Goal: Find specific page/section: Find specific page/section

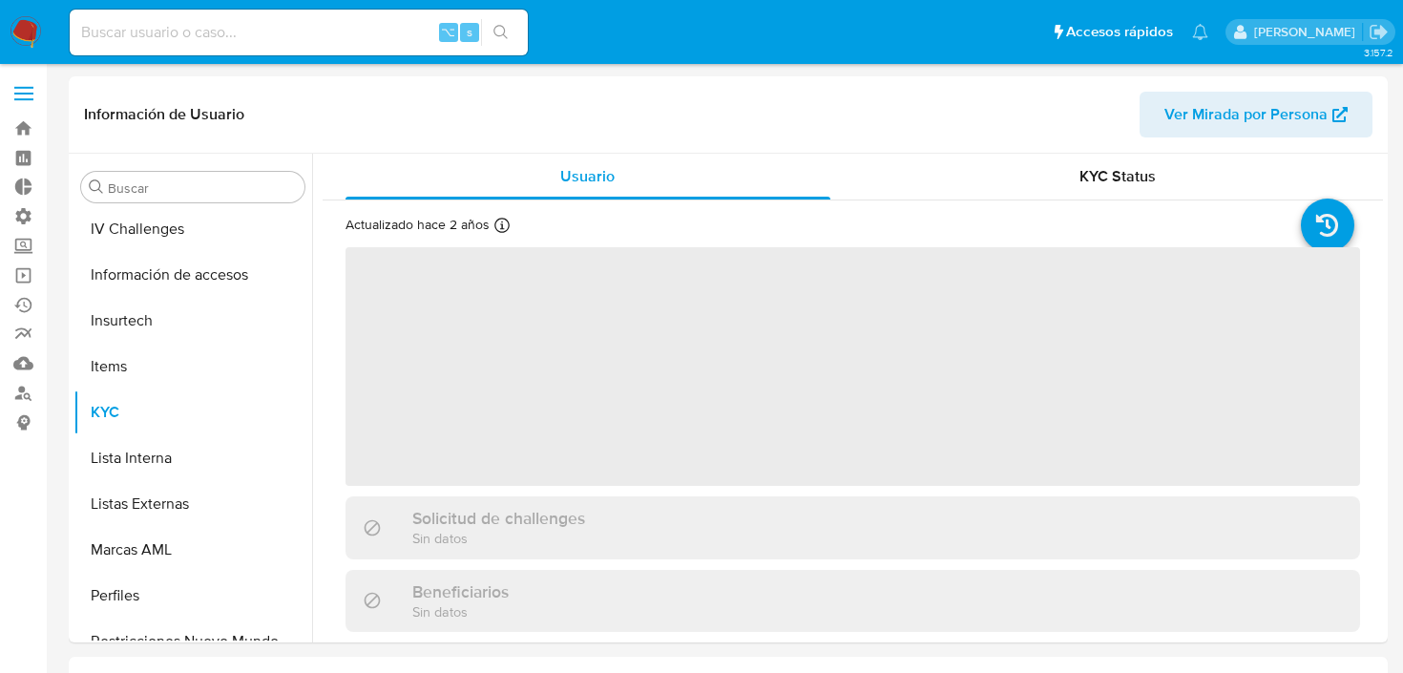
click at [388, 22] on input at bounding box center [299, 32] width 458 height 25
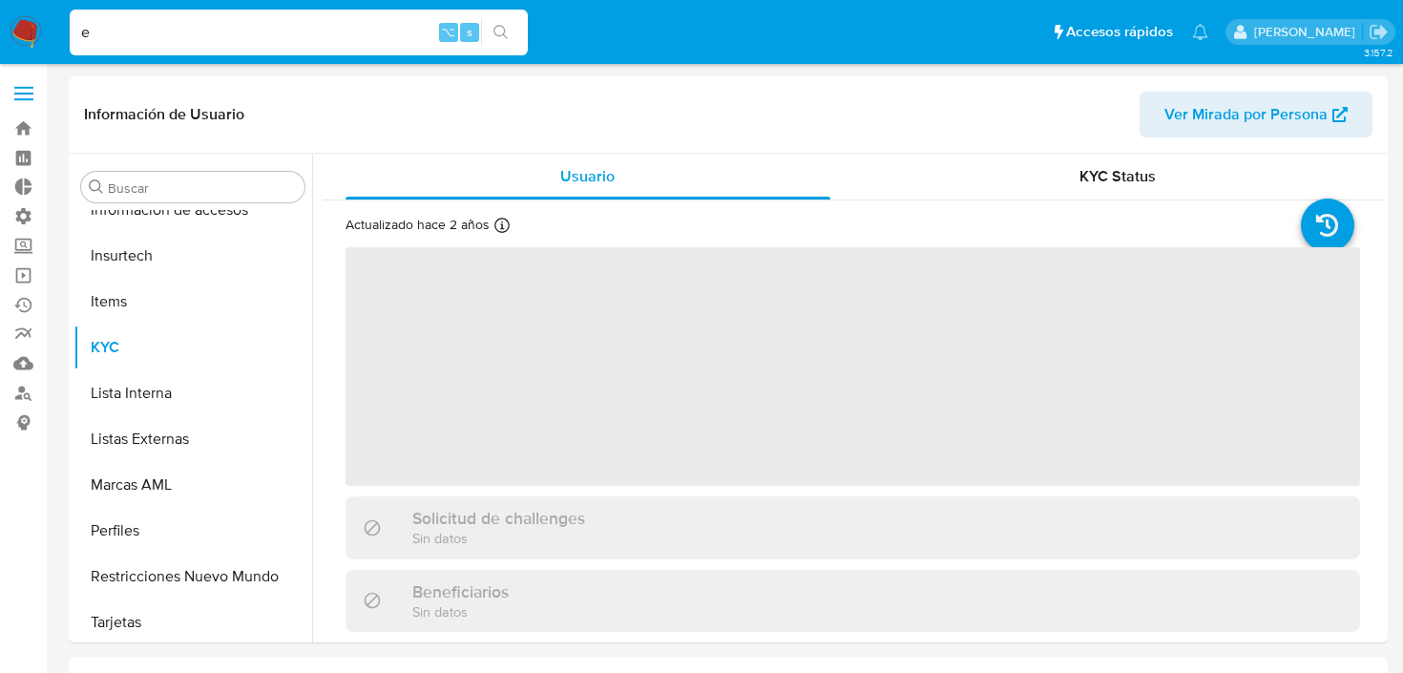
scroll to position [852, 0]
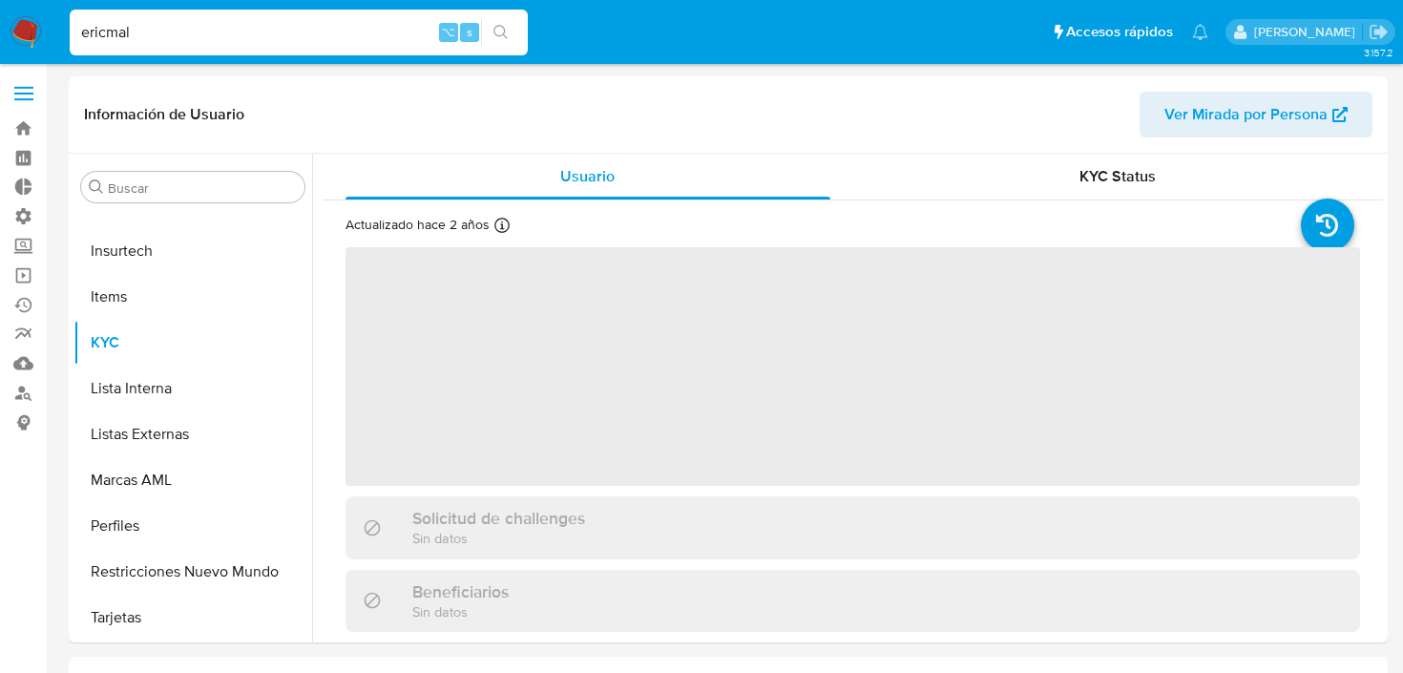
type input "ericmaln"
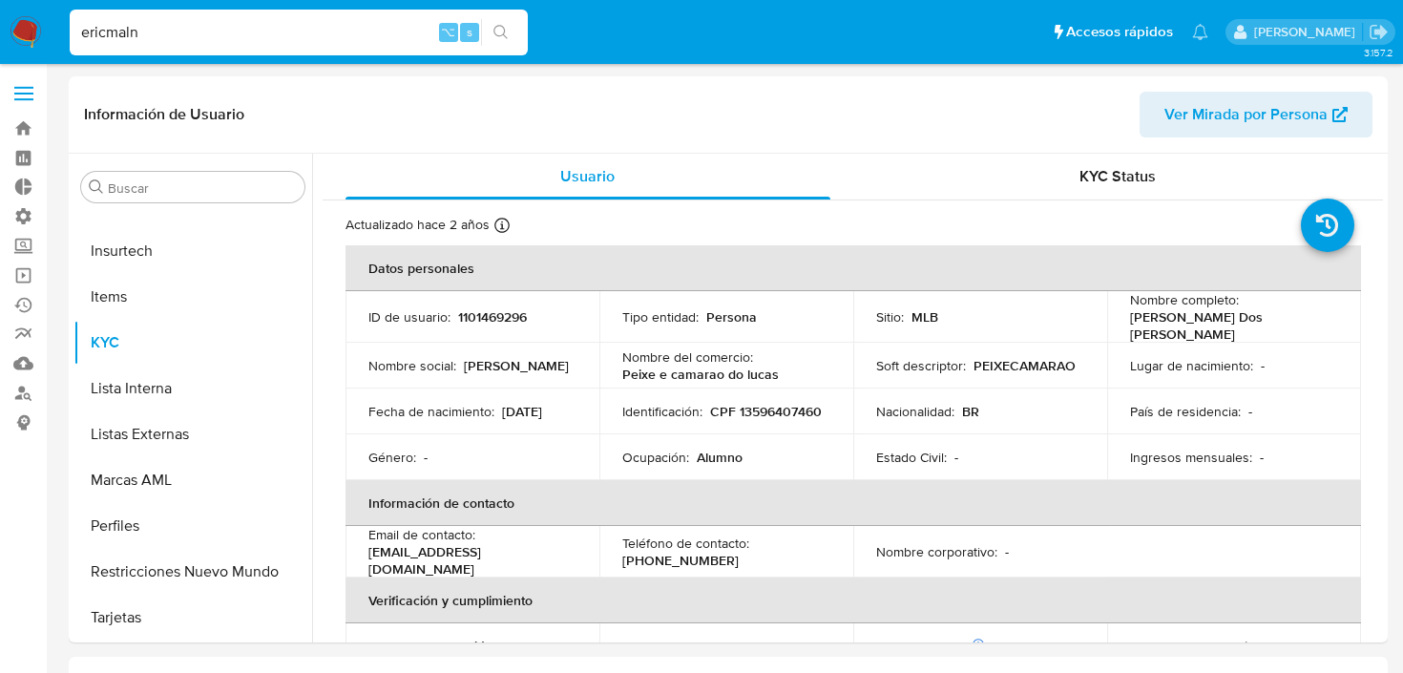
select select "10"
type input "ericmalcangi"
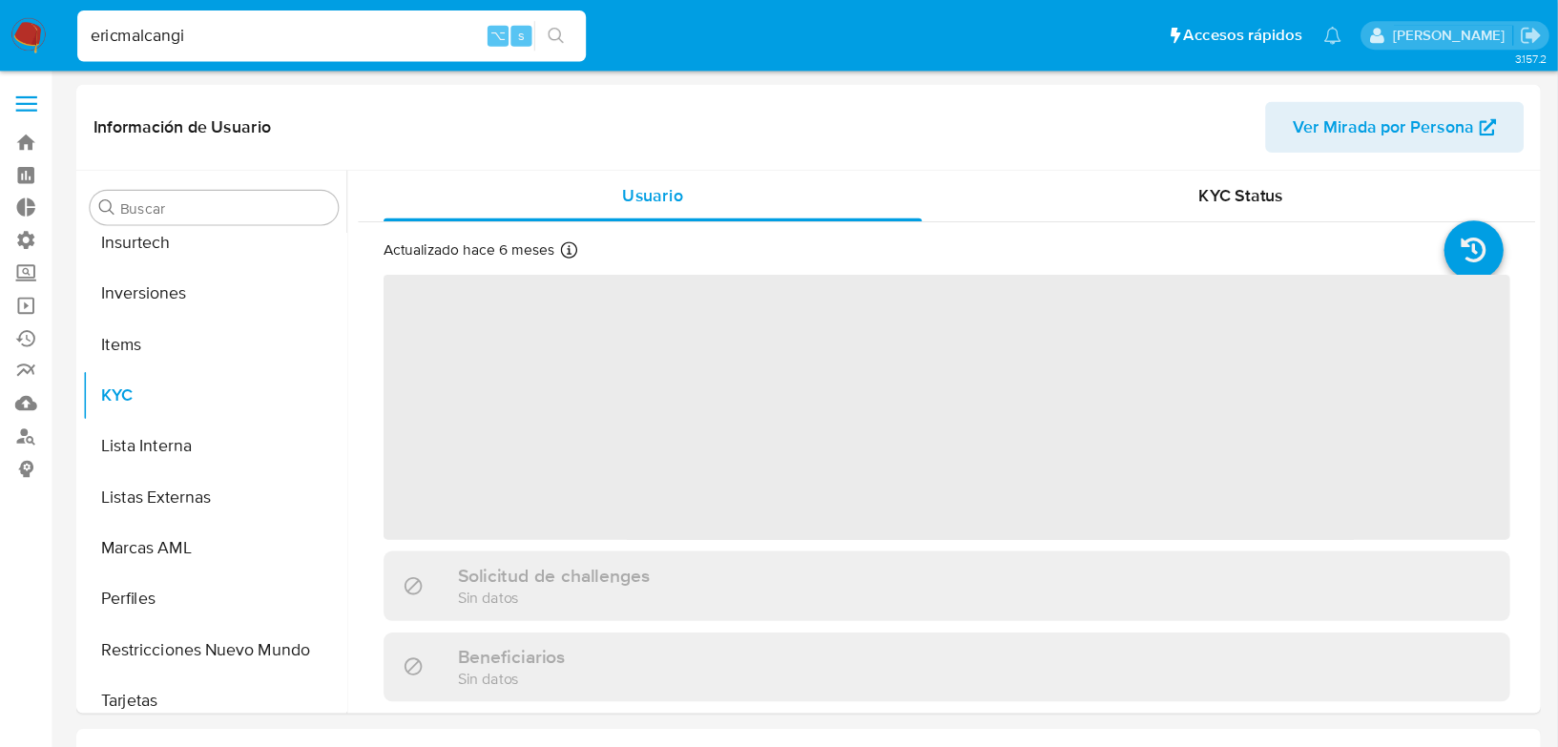
scroll to position [898, 0]
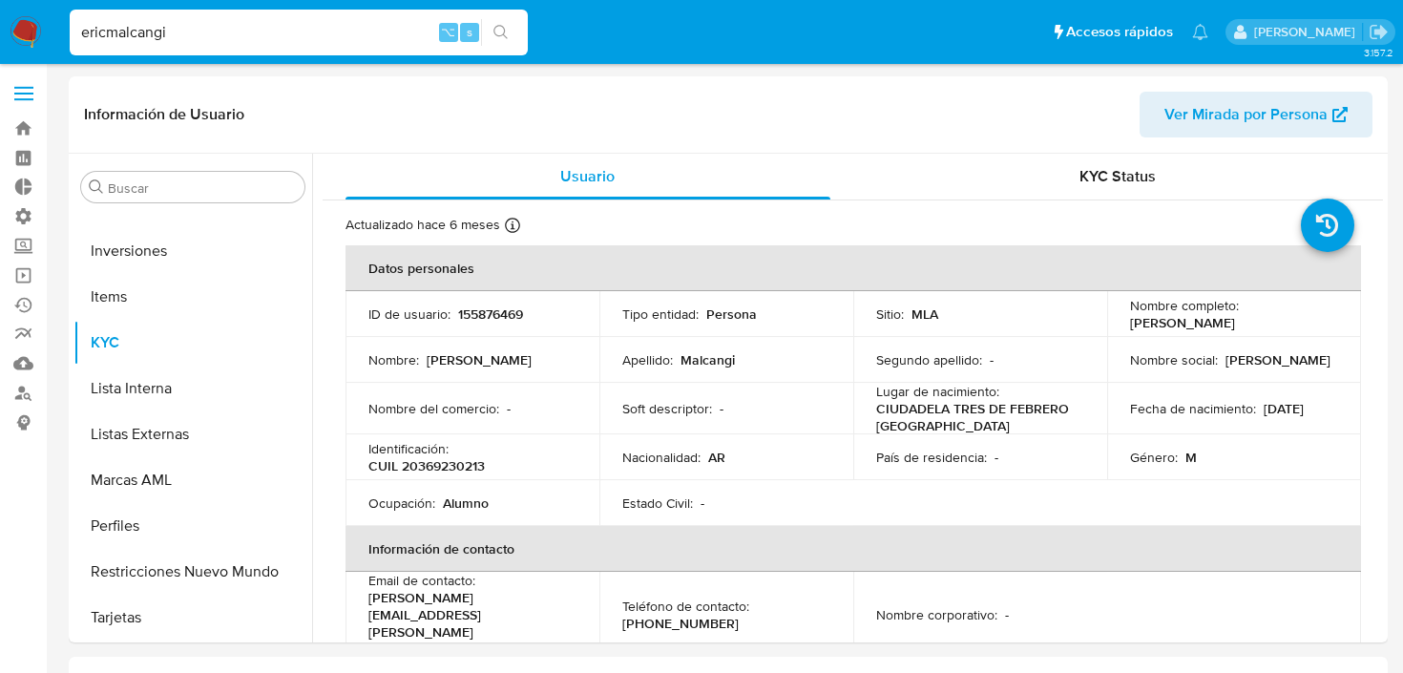
select select "10"
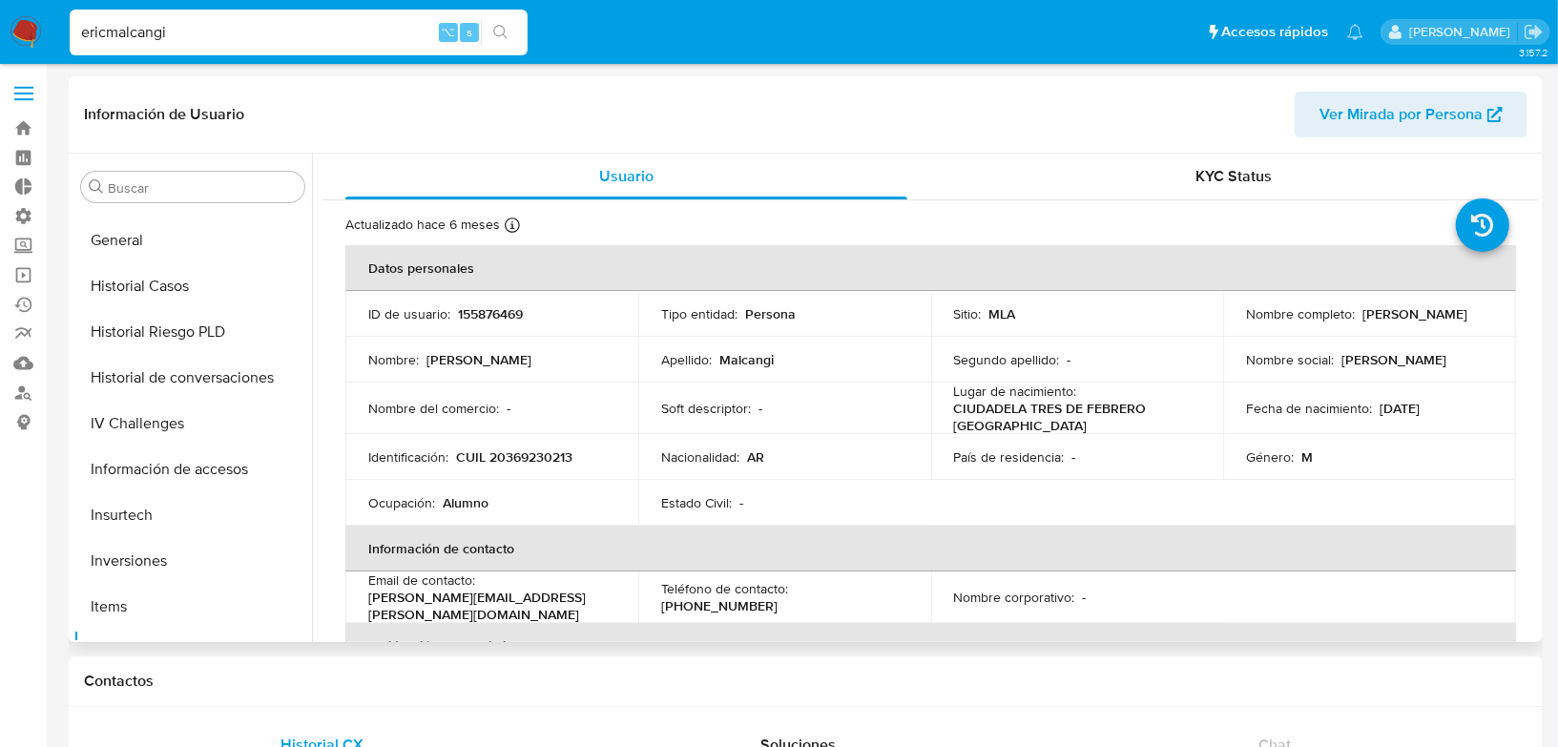
scroll to position [559, 0]
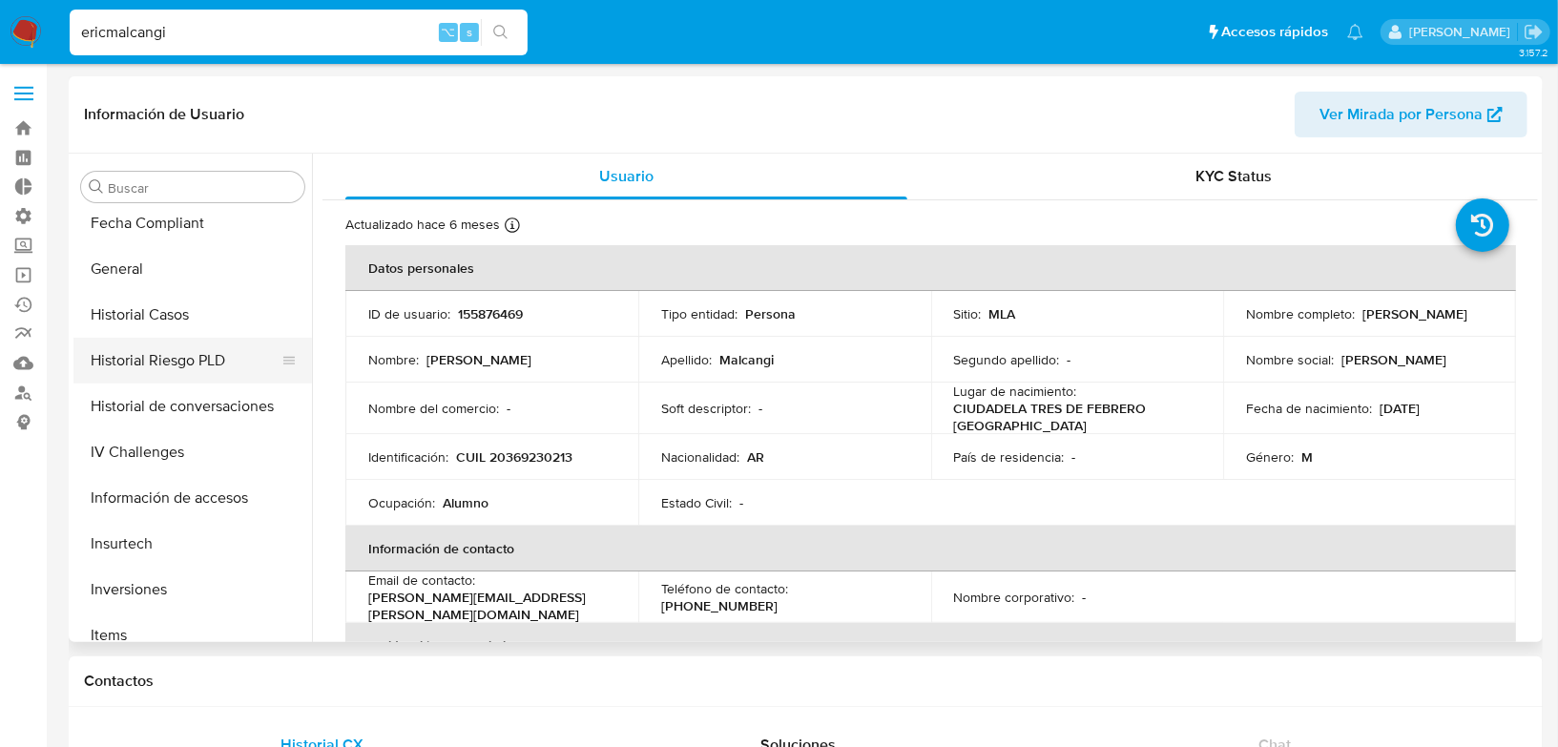
click at [165, 372] on button "Historial Riesgo PLD" at bounding box center [184, 361] width 223 height 46
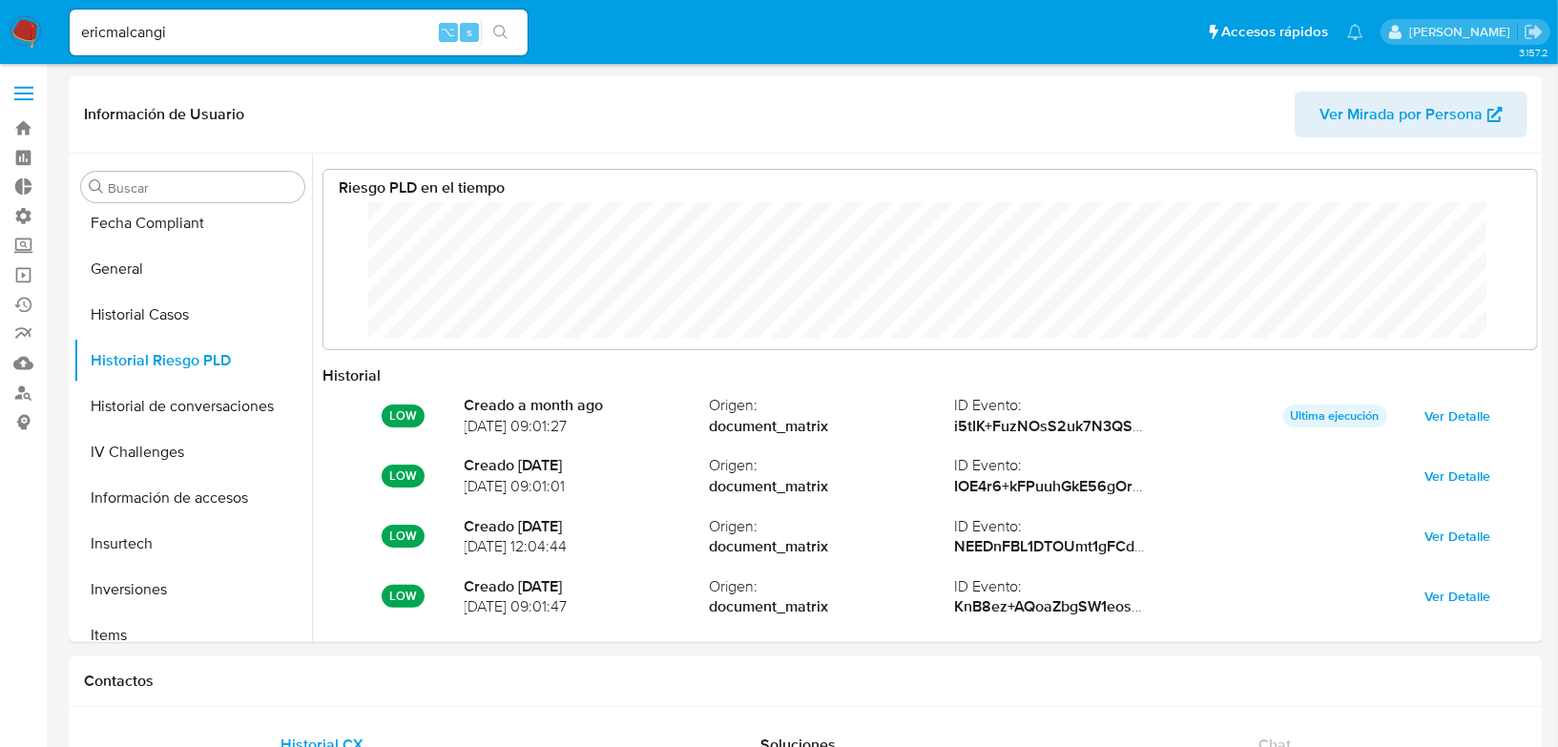
scroll to position [954080, 953046]
